Goal: Task Accomplishment & Management: Manage account settings

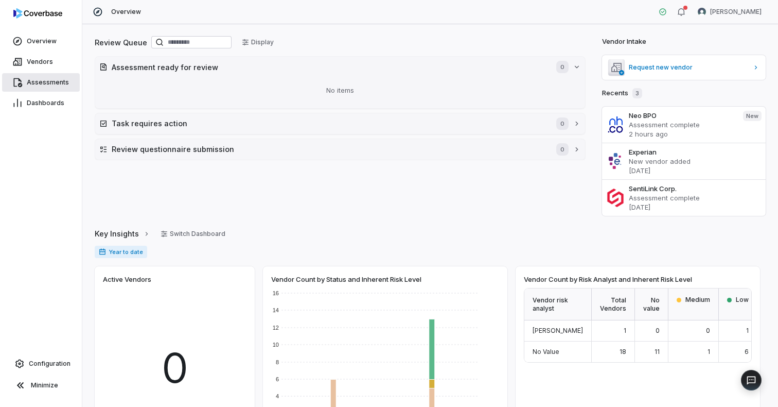
click at [54, 79] on span "Assessments" at bounding box center [48, 82] width 42 height 8
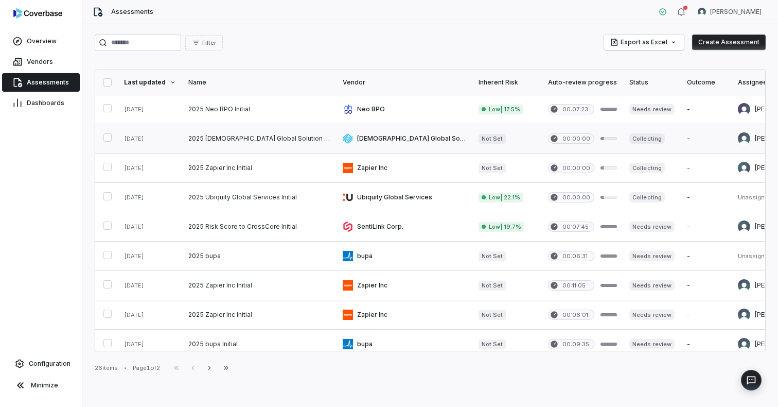
click at [229, 134] on link at bounding box center [259, 138] width 154 height 29
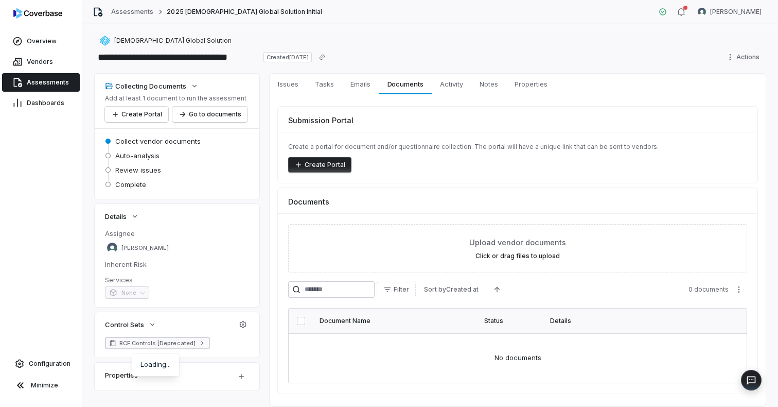
click at [199, 341] on icon at bounding box center [202, 342] width 7 height 7
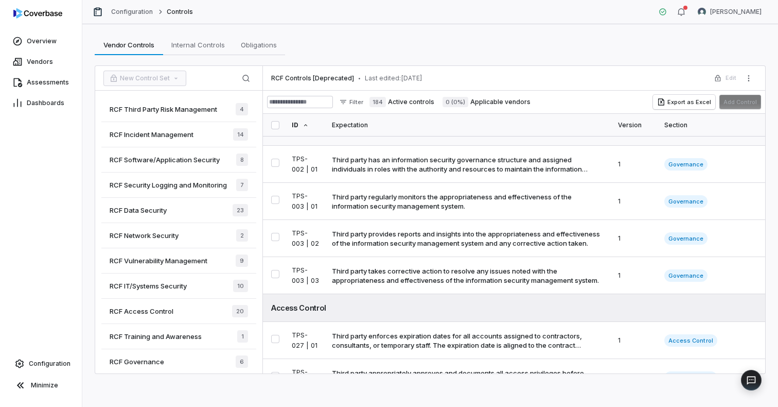
scroll to position [101, 0]
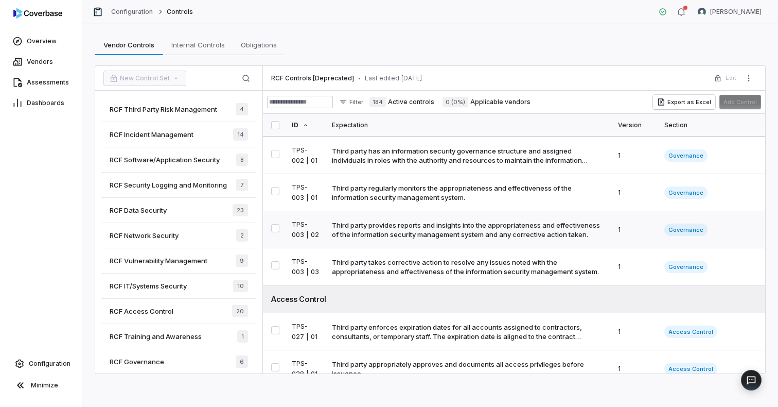
click at [276, 225] on button "Select TPS-003 | 02 control" at bounding box center [275, 228] width 8 height 8
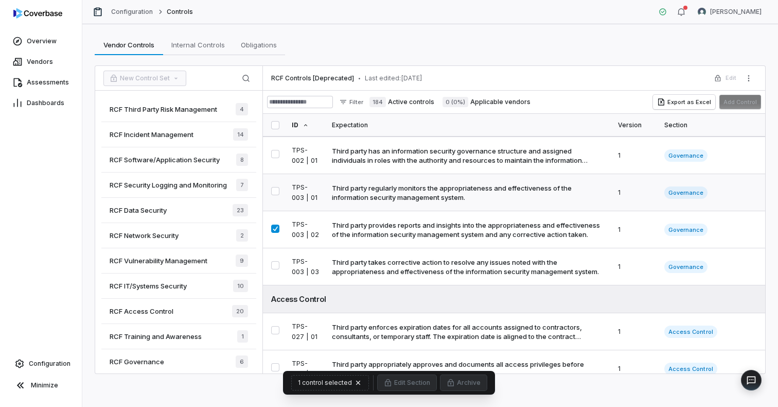
click at [276, 191] on button "Select TPS-003 | 01 control" at bounding box center [275, 191] width 8 height 8
click at [274, 229] on button "Select TPS-003 | 02 control" at bounding box center [275, 228] width 8 height 8
click at [276, 191] on button "Select TPS-003 | 01 control" at bounding box center [275, 191] width 8 height 8
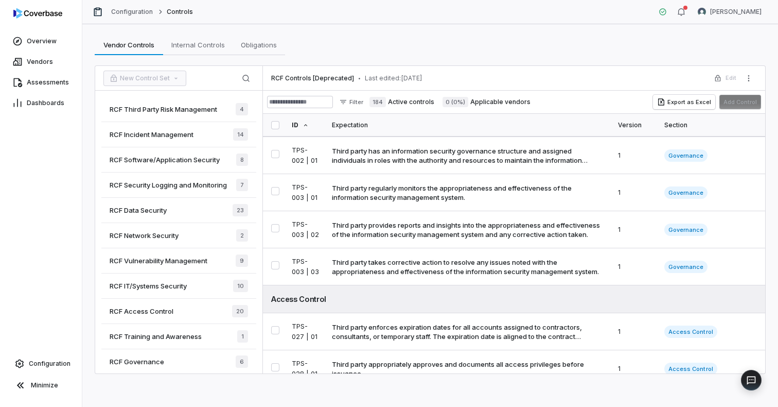
click at [208, 108] on span "RCF Third Party Risk Management" at bounding box center [164, 108] width 108 height 9
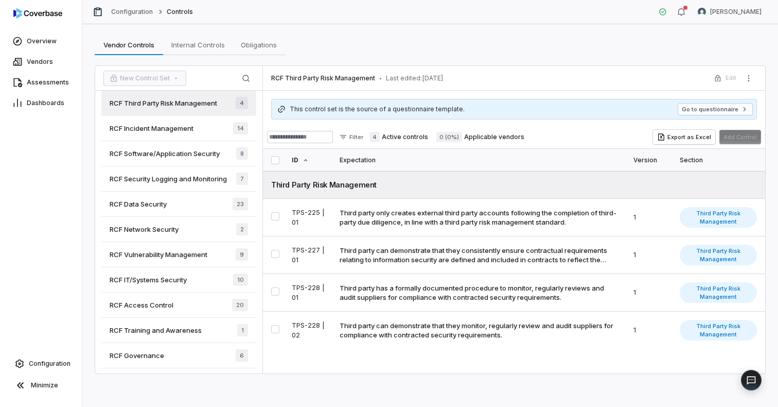
scroll to position [2, 0]
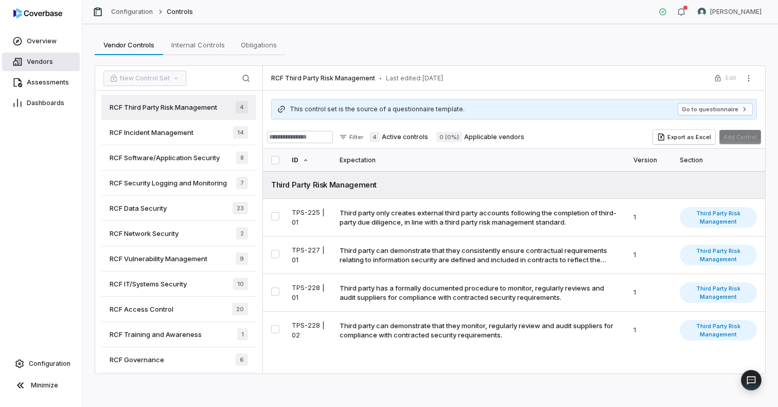
click at [47, 55] on link "Vendors" at bounding box center [41, 62] width 78 height 19
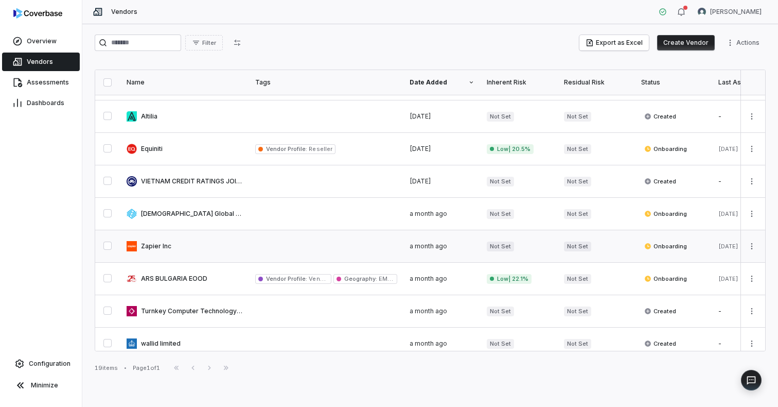
scroll to position [363, 0]
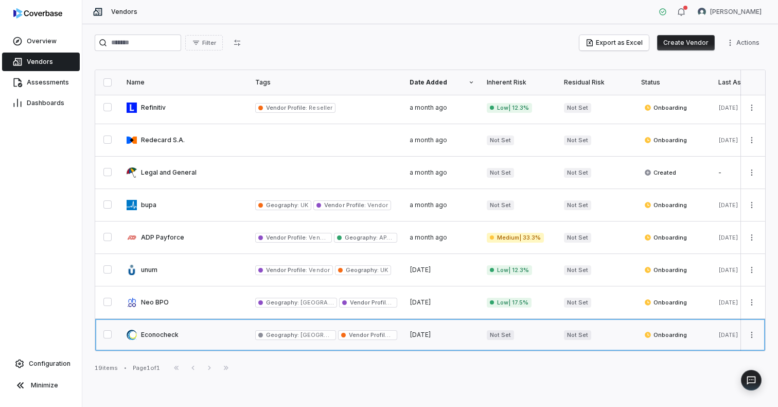
click at [167, 328] on link at bounding box center [184, 335] width 129 height 32
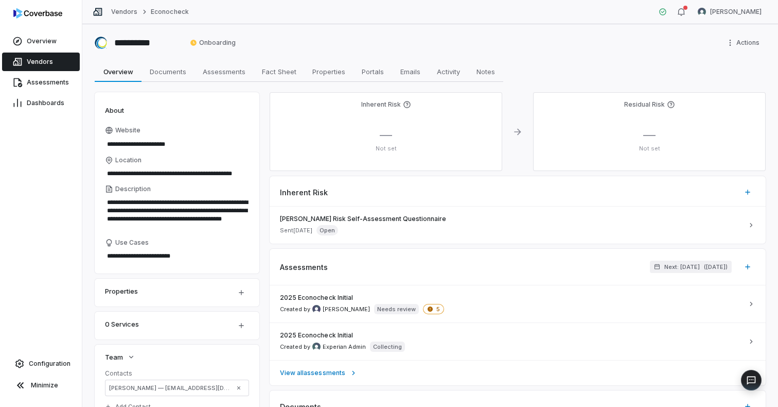
type textarea "*"
click at [45, 56] on link "Vendors" at bounding box center [41, 62] width 78 height 19
